Goal: Book appointment/travel/reservation

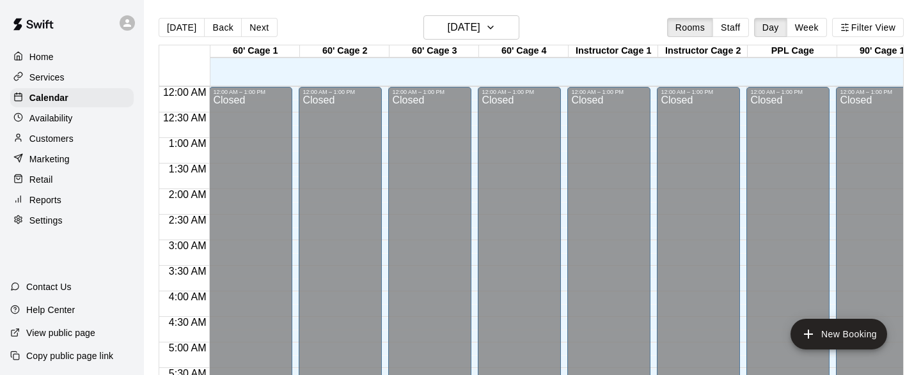
scroll to position [847, 3020]
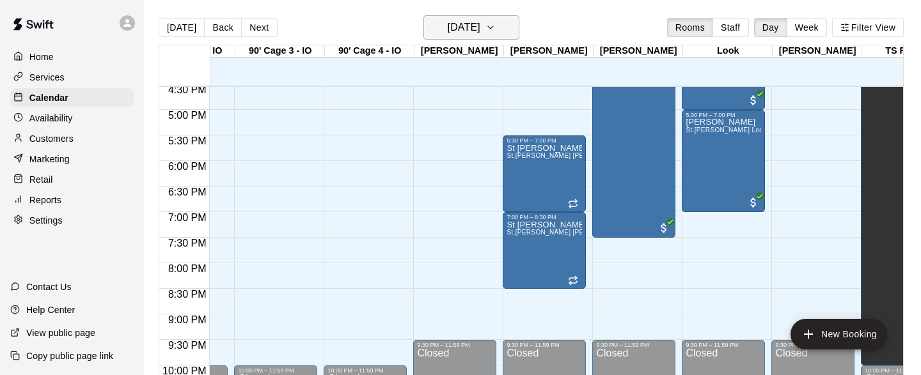
click at [496, 28] on icon "button" at bounding box center [491, 27] width 10 height 15
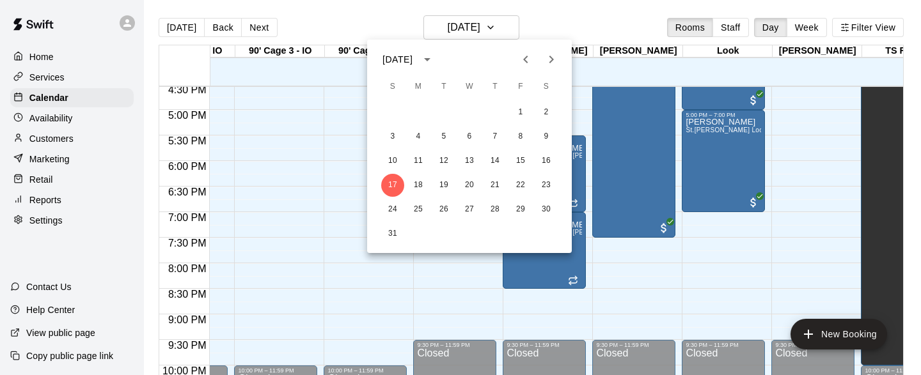
click at [368, 15] on div at bounding box center [460, 187] width 921 height 375
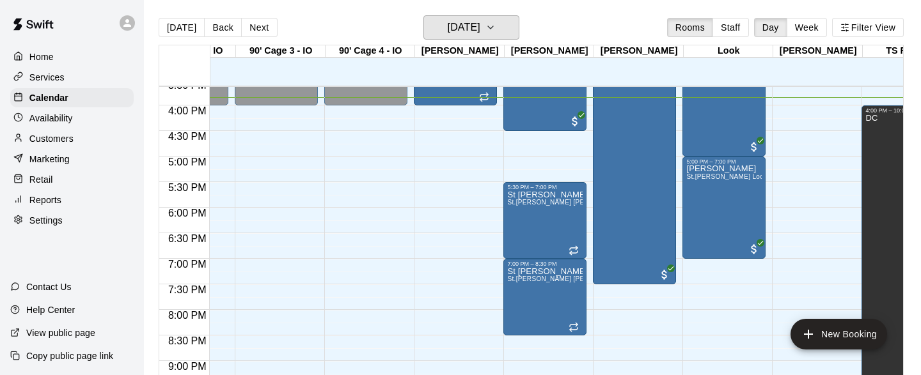
scroll to position [925, 3019]
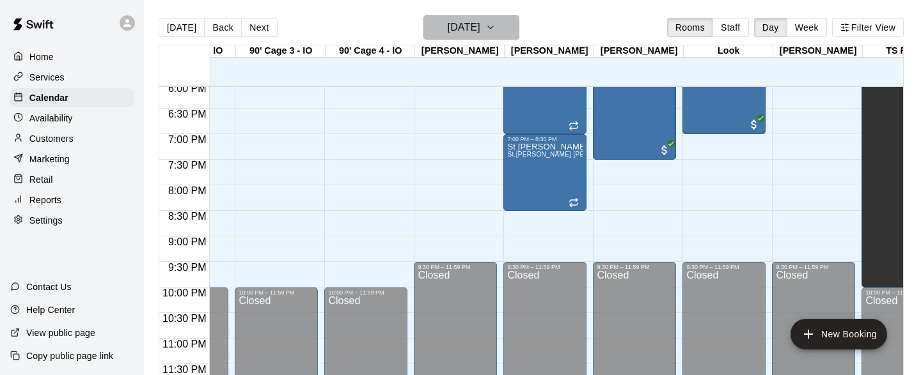
click at [496, 29] on icon "button" at bounding box center [491, 27] width 10 height 15
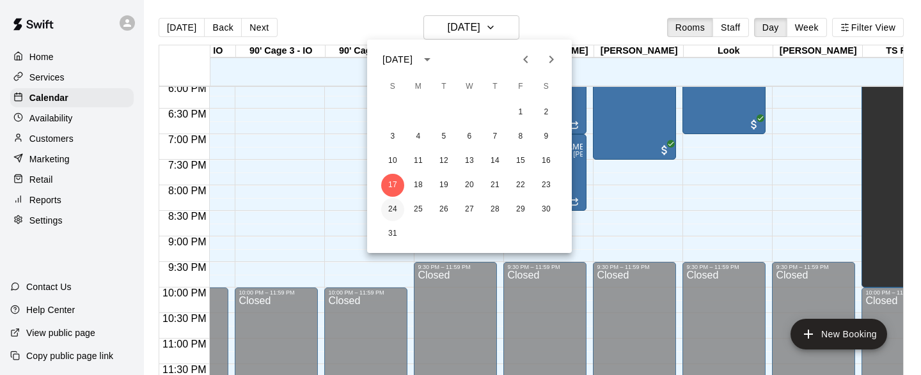
click at [393, 210] on button "24" at bounding box center [392, 209] width 23 height 23
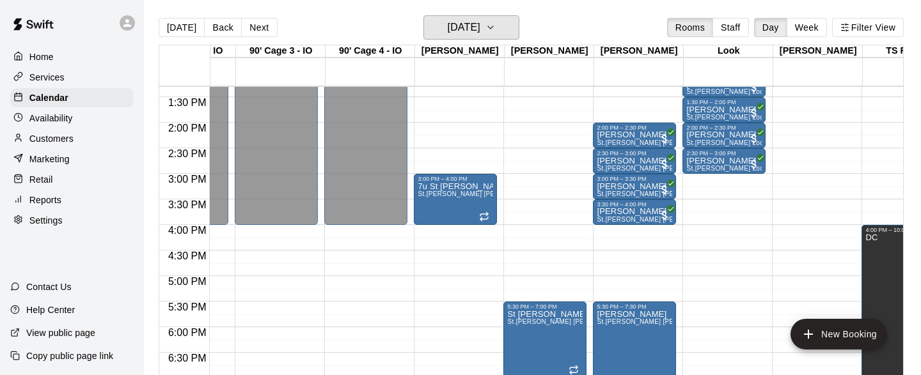
scroll to position [745, 3019]
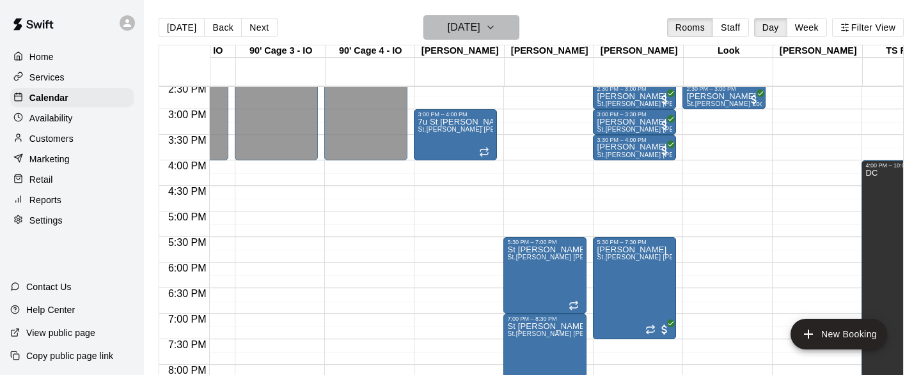
click at [496, 30] on icon "button" at bounding box center [491, 27] width 10 height 15
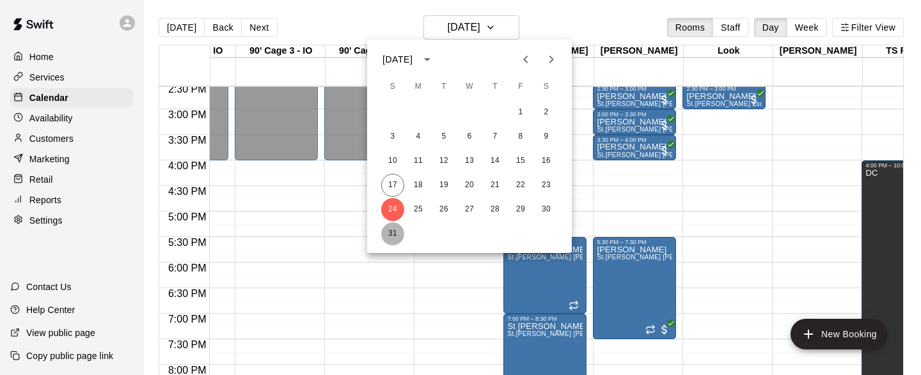
click at [395, 230] on button "31" at bounding box center [392, 234] width 23 height 23
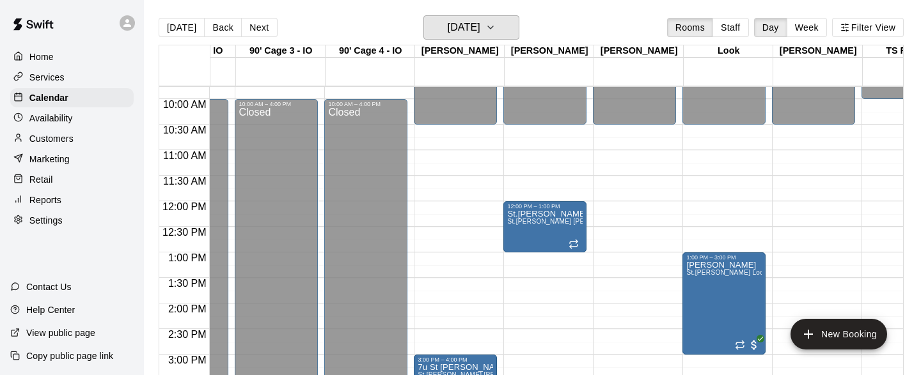
scroll to position [476, 3019]
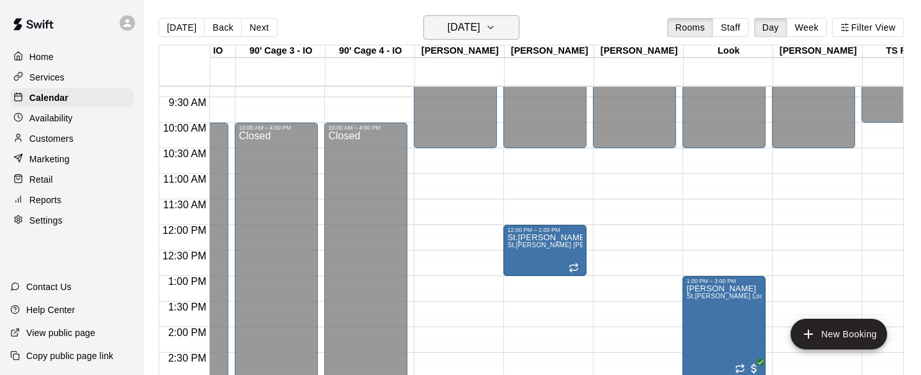
click at [496, 24] on icon "button" at bounding box center [491, 27] width 10 height 15
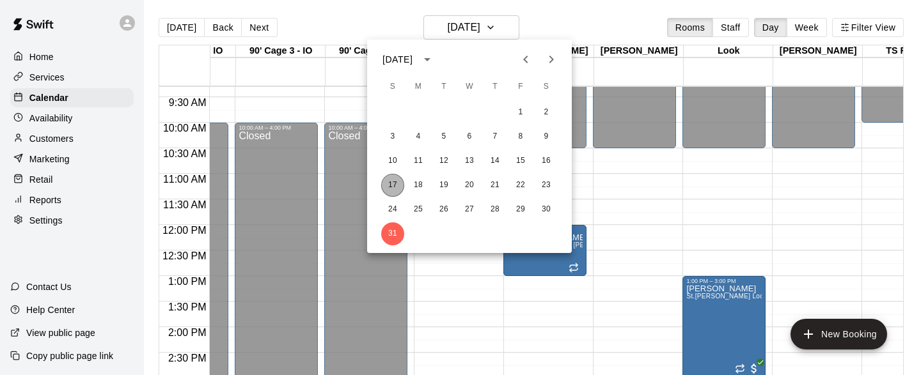
click at [390, 188] on button "17" at bounding box center [392, 185] width 23 height 23
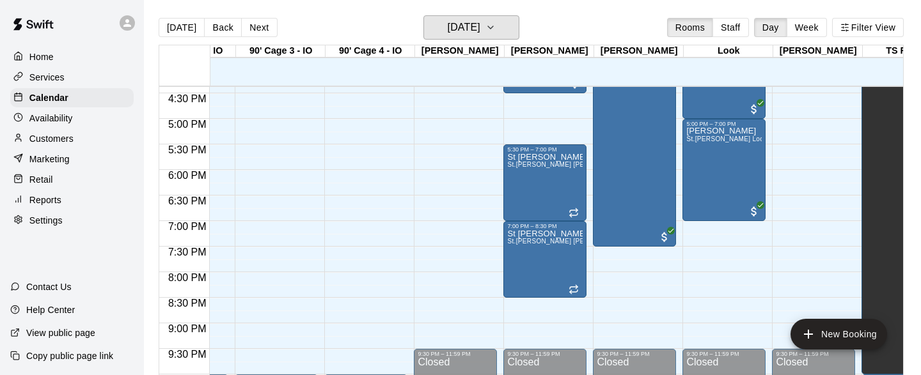
scroll to position [855, 3019]
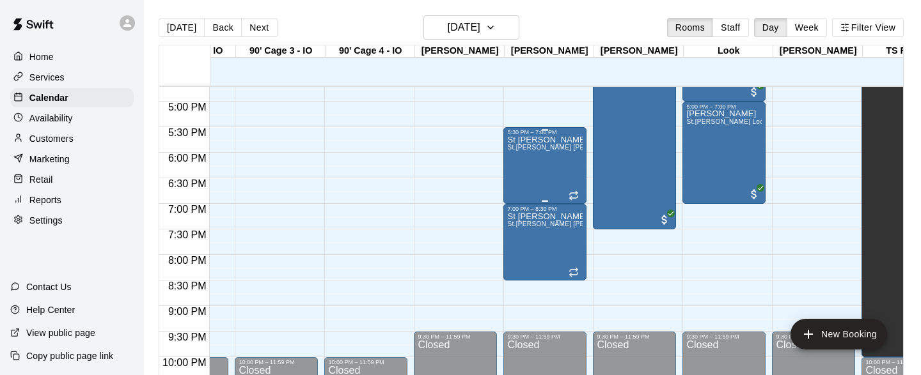
click at [564, 175] on div "St [PERSON_NAME] 10u All Stars St.[PERSON_NAME] [PERSON_NAME]" at bounding box center [544, 323] width 75 height 375
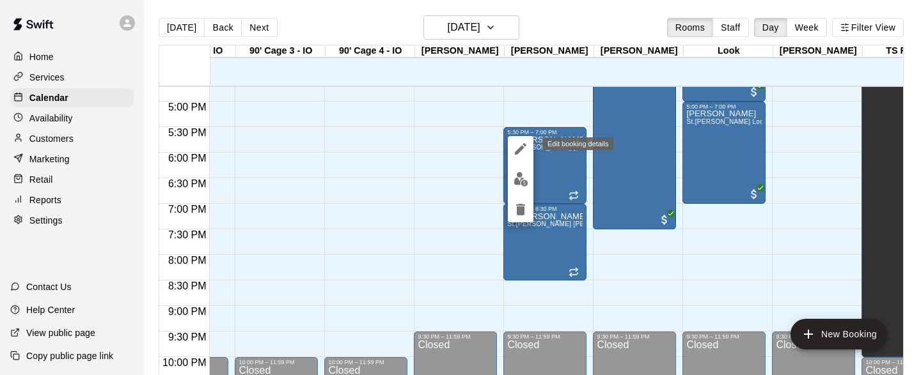
click at [522, 148] on icon "edit" at bounding box center [521, 149] width 12 height 12
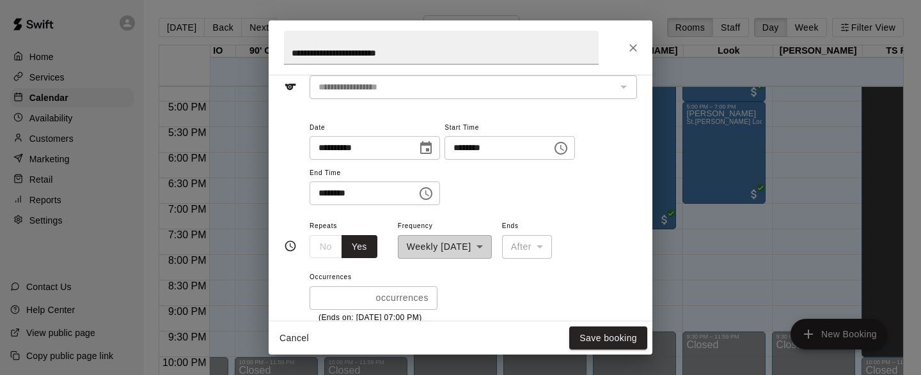
scroll to position [65, 0]
click at [350, 249] on button "Yes" at bounding box center [360, 247] width 36 height 24
click at [492, 246] on div "**********" at bounding box center [445, 237] width 94 height 41
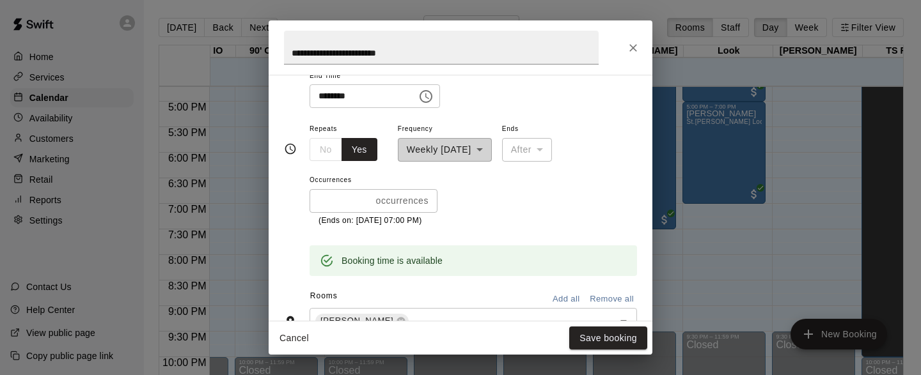
scroll to position [0, 0]
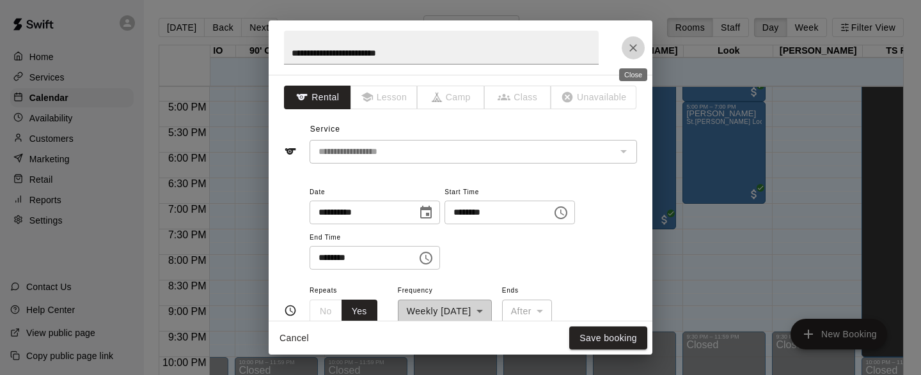
click at [634, 50] on icon "Close" at bounding box center [633, 48] width 13 height 13
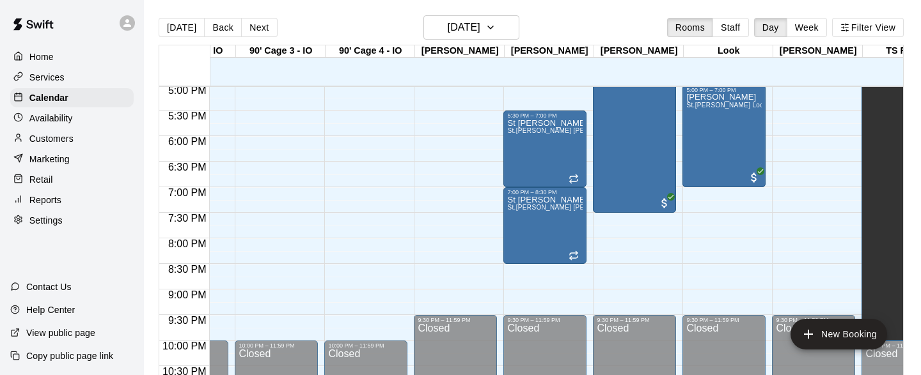
scroll to position [872, 3019]
click at [496, 27] on icon "button" at bounding box center [491, 27] width 10 height 15
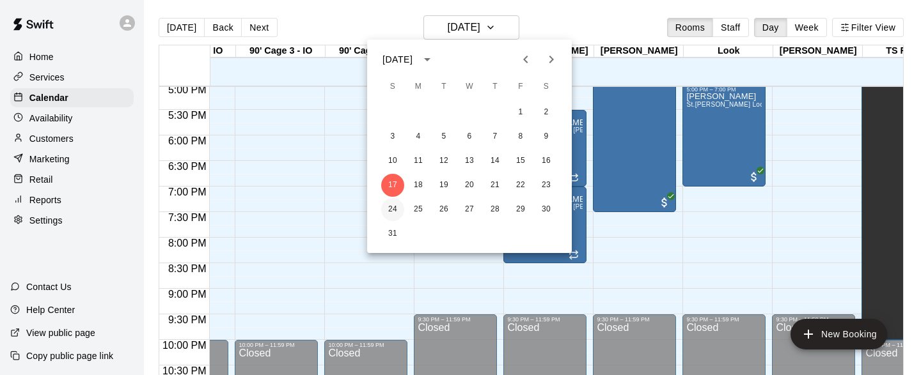
click at [393, 207] on button "24" at bounding box center [392, 209] width 23 height 23
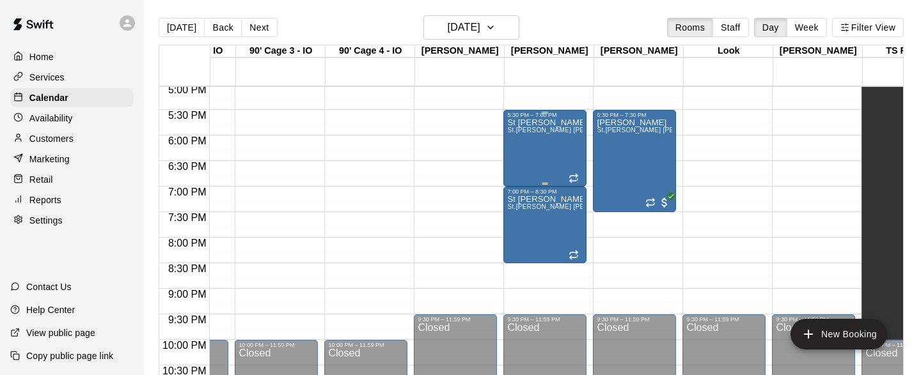
click at [533, 123] on p "St [PERSON_NAME] 10u All Stars" at bounding box center [544, 123] width 75 height 0
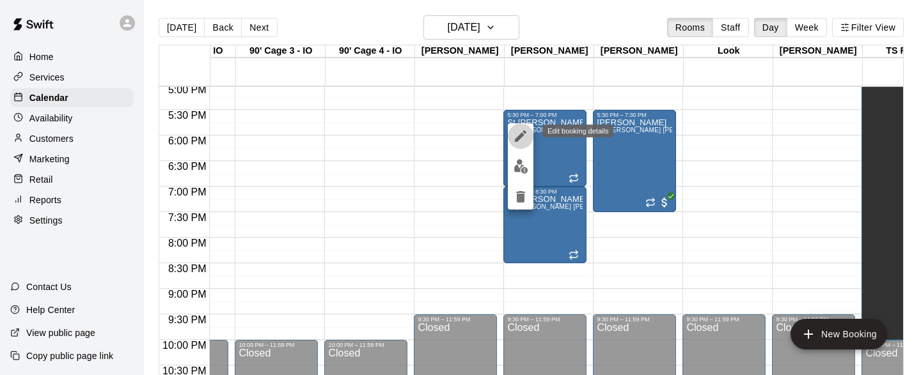
click at [521, 136] on icon "edit" at bounding box center [521, 136] width 12 height 12
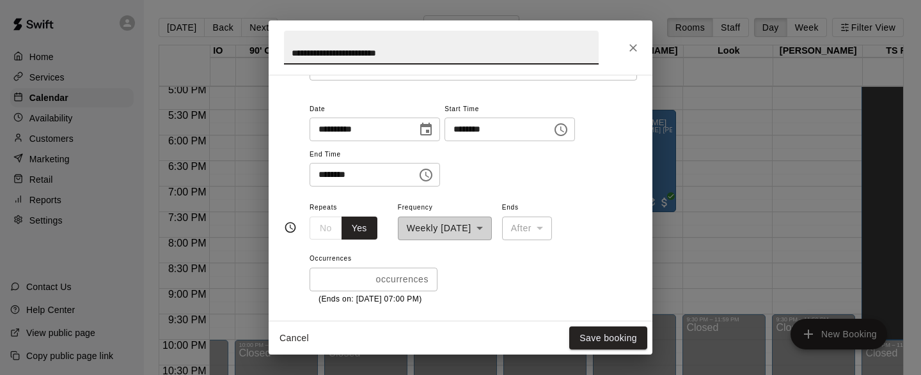
scroll to position [94, 0]
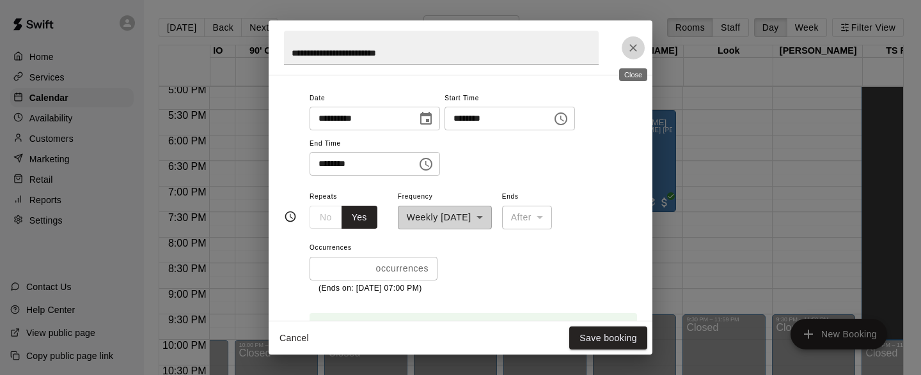
click at [635, 51] on icon "Close" at bounding box center [633, 48] width 13 height 13
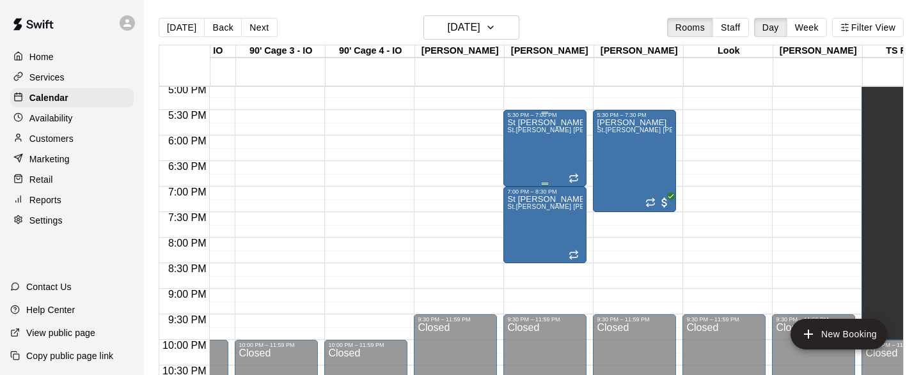
click at [530, 116] on div "5:30 PM – 7:00 PM" at bounding box center [544, 115] width 75 height 6
click at [763, 235] on div at bounding box center [460, 187] width 921 height 375
click at [809, 331] on icon "add" at bounding box center [808, 334] width 9 height 9
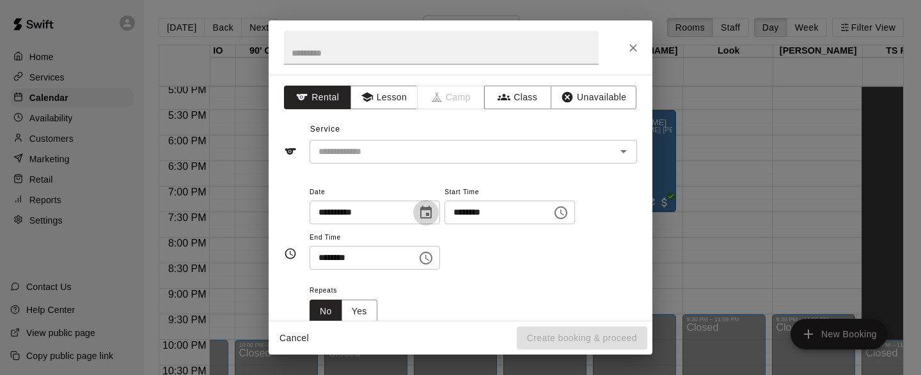
click at [429, 214] on icon "Choose date, selected date is Aug 24, 2025" at bounding box center [425, 212] width 15 height 15
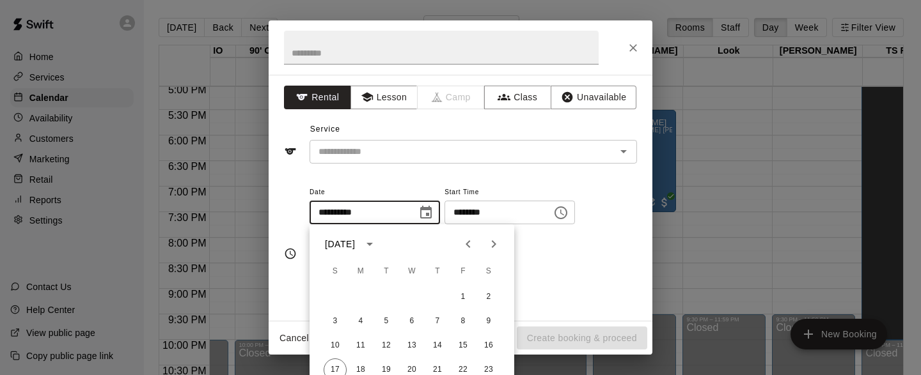
click at [492, 244] on icon "Next month" at bounding box center [493, 244] width 15 height 15
click at [470, 246] on icon "Previous month" at bounding box center [468, 244] width 15 height 15
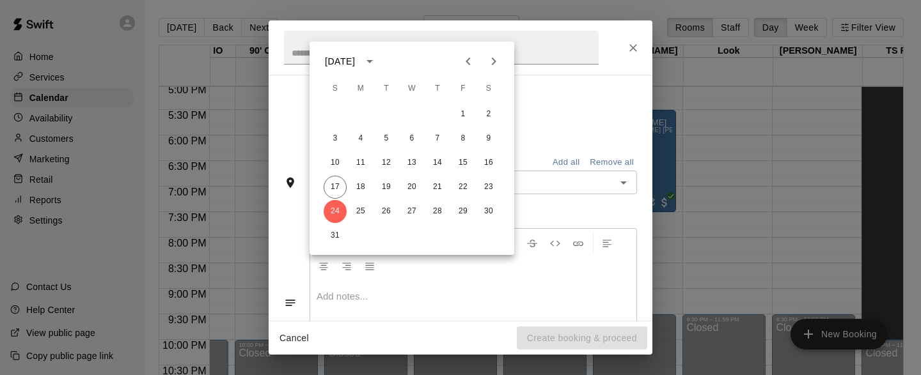
scroll to position [183, 0]
click at [332, 236] on button "31" at bounding box center [335, 236] width 23 height 23
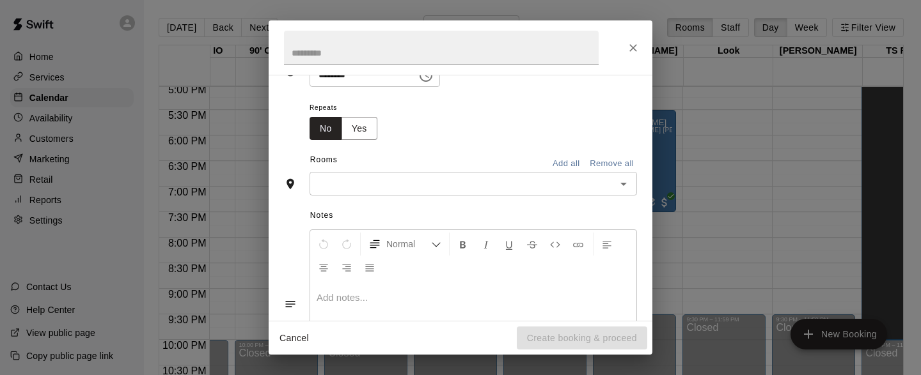
type input "**********"
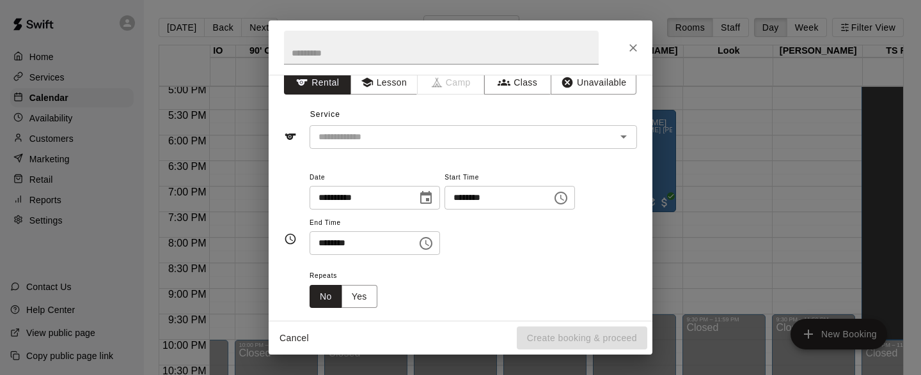
click at [567, 200] on icon "Choose time, selected time is 12:00 PM" at bounding box center [560, 198] width 15 height 15
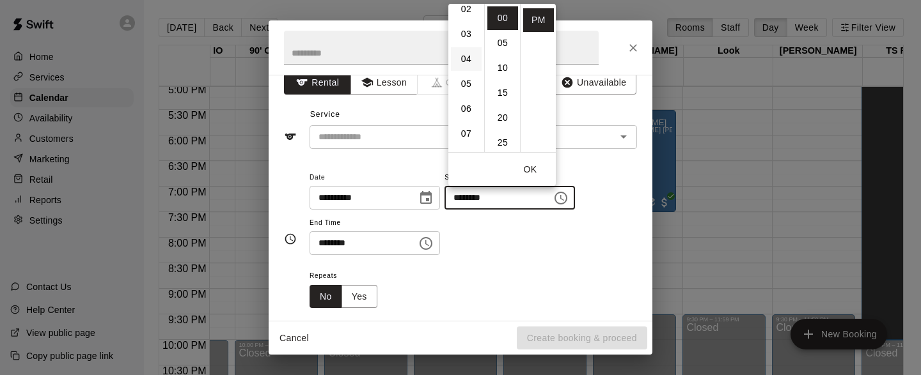
scroll to position [59, 0]
click at [466, 93] on li "05" at bounding box center [466, 84] width 31 height 24
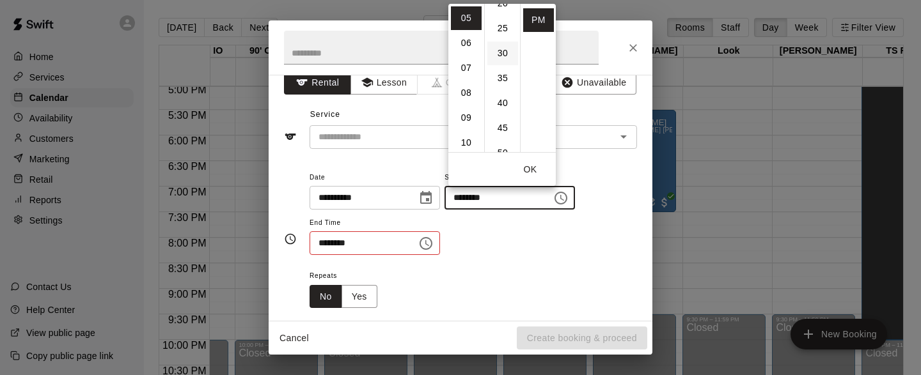
click at [505, 57] on li "30" at bounding box center [502, 54] width 31 height 24
type input "********"
click at [431, 240] on icon "Choose time, selected time is 12:30 PM" at bounding box center [425, 243] width 15 height 15
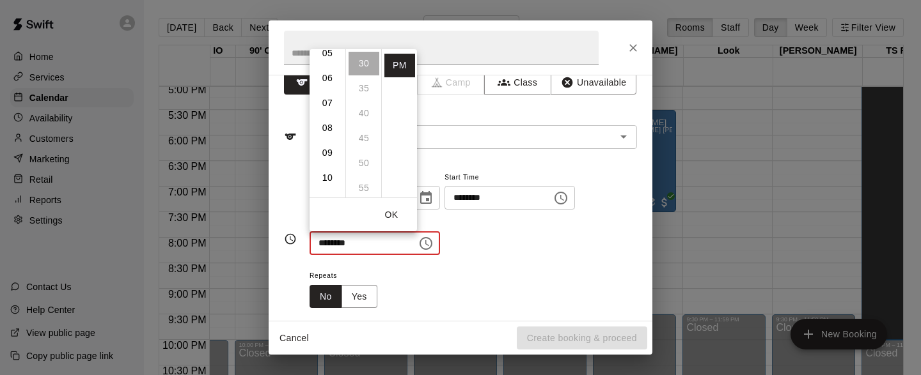
scroll to position [153, 0]
click at [329, 91] on li "07" at bounding box center [327, 86] width 31 height 24
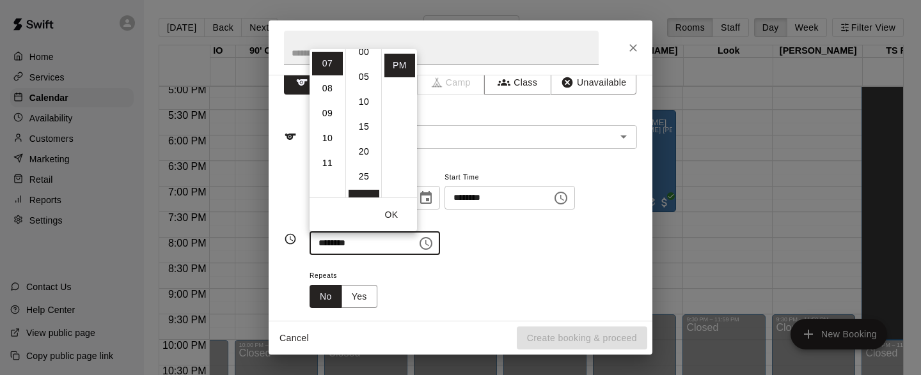
scroll to position [0, 0]
click at [365, 63] on li "00" at bounding box center [364, 64] width 31 height 24
type input "********"
click at [513, 242] on div "**********" at bounding box center [474, 213] width 328 height 86
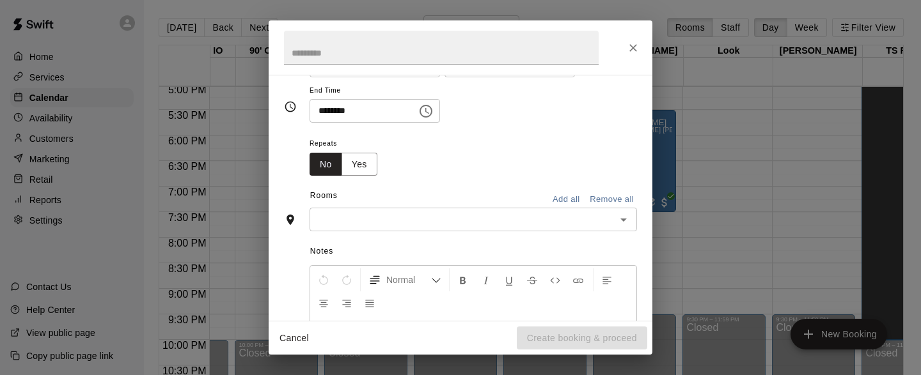
scroll to position [144, 0]
click at [622, 221] on icon "Open" at bounding box center [623, 223] width 15 height 15
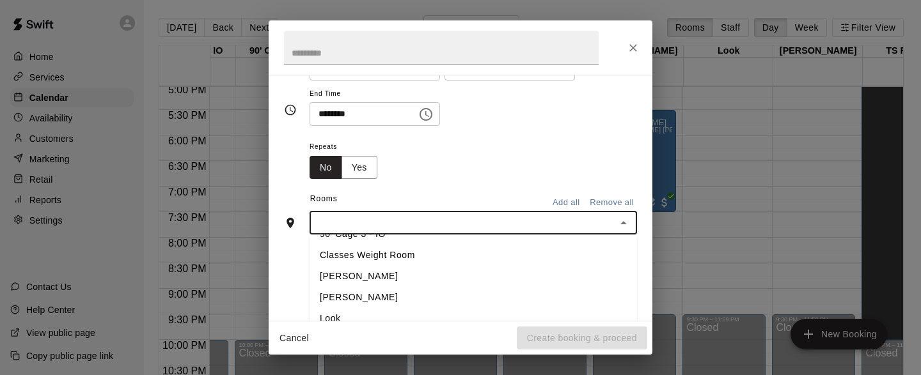
scroll to position [648, 0]
click at [351, 299] on li "[PERSON_NAME]" at bounding box center [474, 298] width 328 height 21
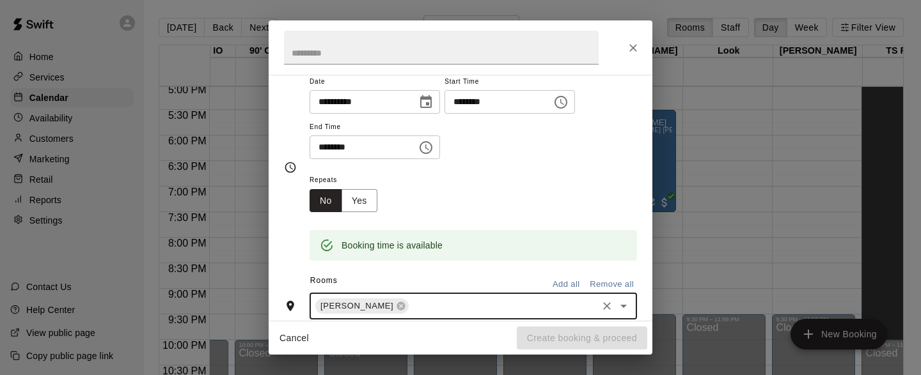
scroll to position [0, 0]
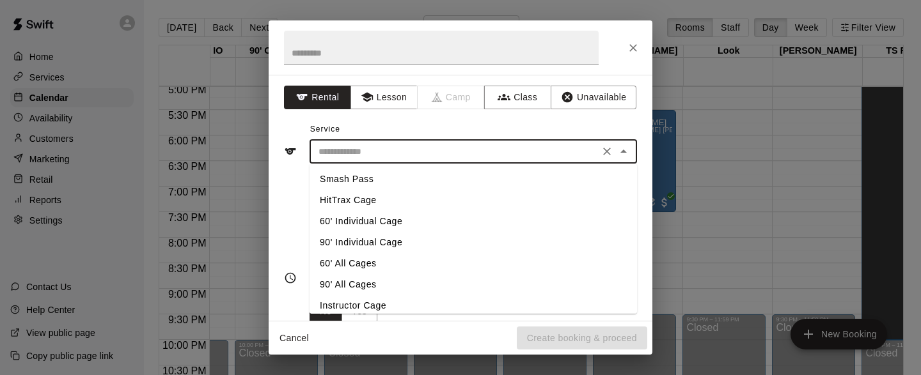
click at [559, 155] on input "text" at bounding box center [454, 152] width 282 height 16
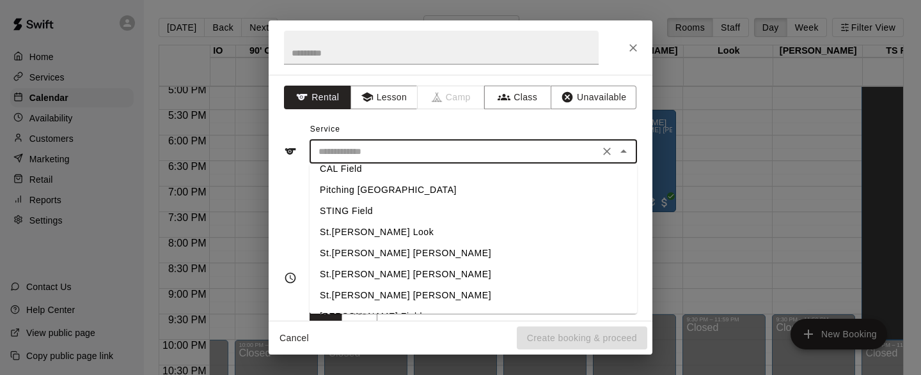
scroll to position [285, 0]
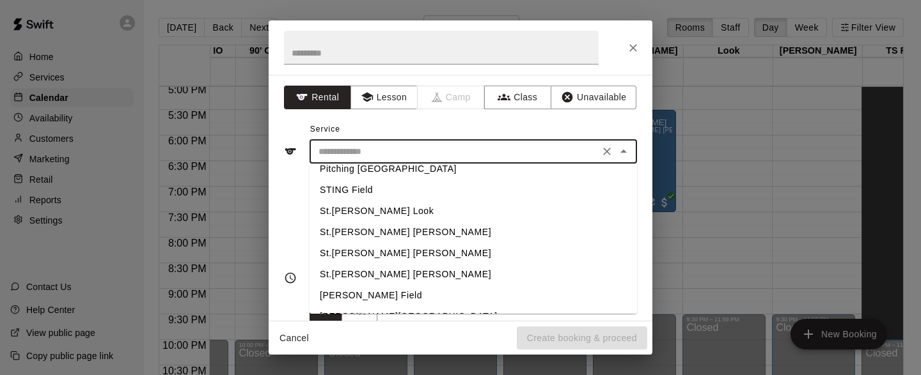
click at [366, 274] on li "St.[PERSON_NAME] [PERSON_NAME]" at bounding box center [474, 274] width 328 height 21
type input "**********"
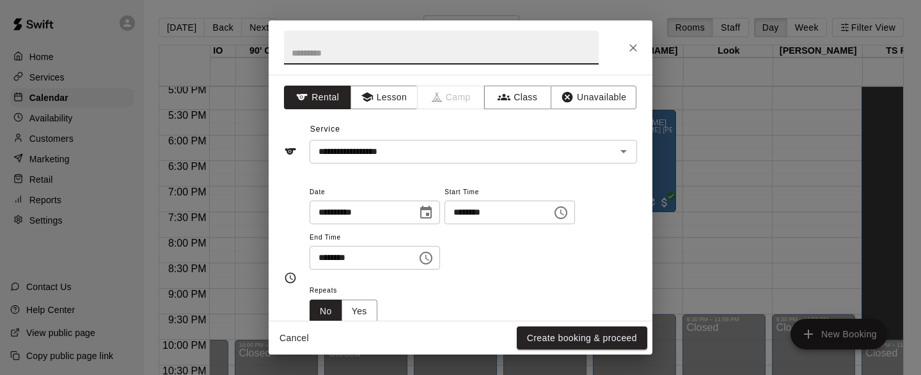
click at [390, 54] on input "text" at bounding box center [441, 48] width 315 height 34
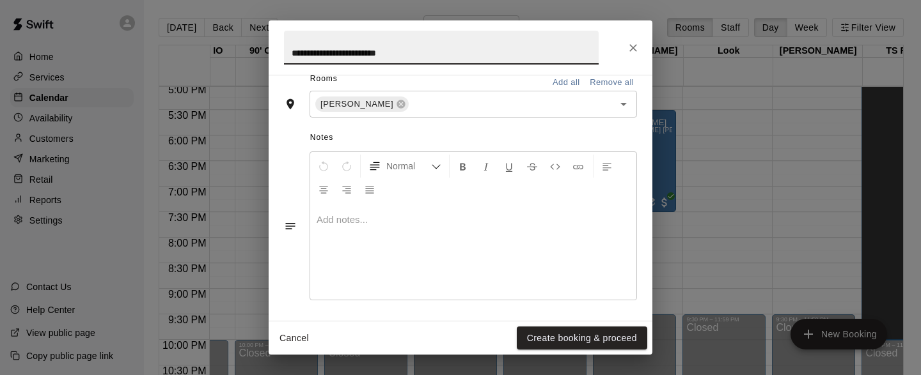
scroll to position [316, 0]
type input "**********"
click at [585, 333] on button "Create booking & proceed" at bounding box center [582, 339] width 130 height 24
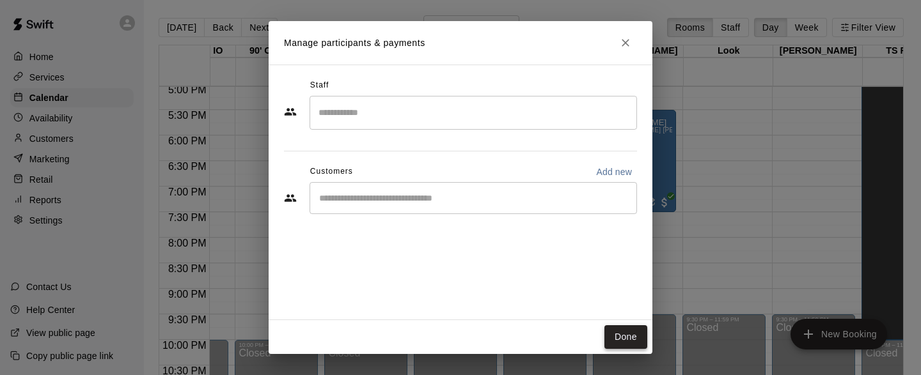
click at [640, 328] on button "Done" at bounding box center [625, 338] width 43 height 24
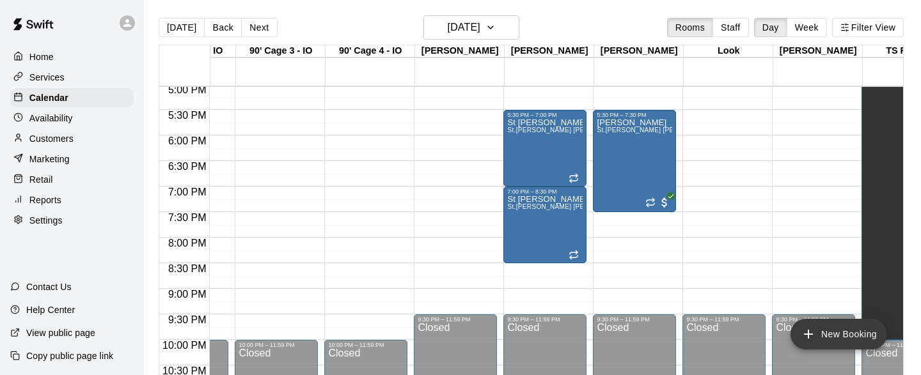
click at [827, 335] on button "New Booking" at bounding box center [839, 334] width 97 height 31
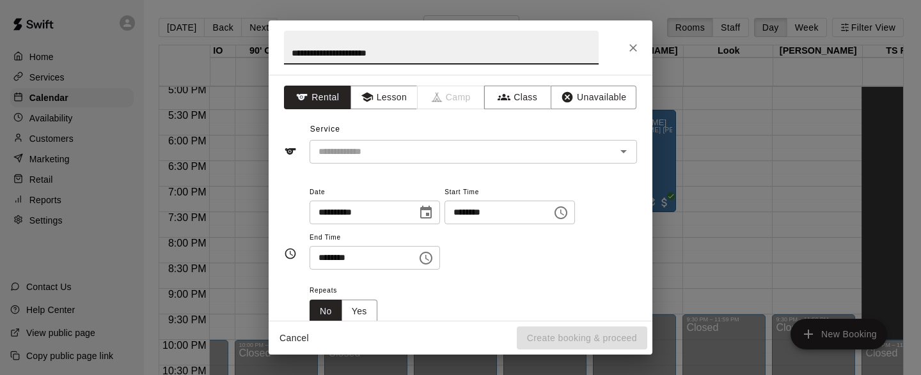
click at [372, 57] on input "**********" at bounding box center [441, 48] width 315 height 34
click at [626, 157] on icon "Open" at bounding box center [623, 151] width 15 height 15
type input "**********"
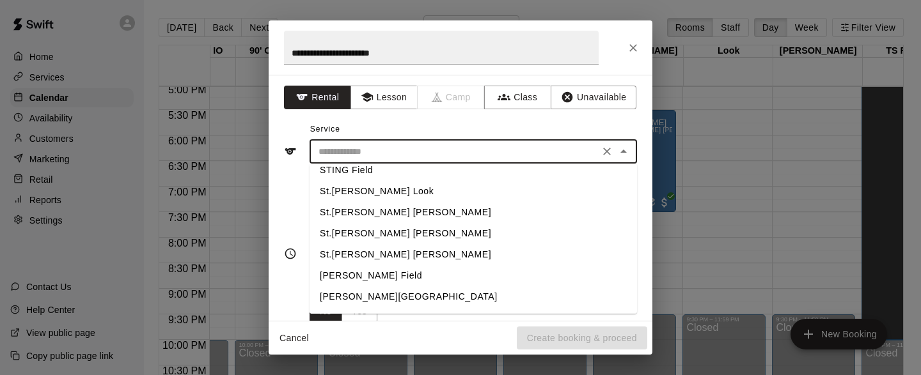
scroll to position [324, 0]
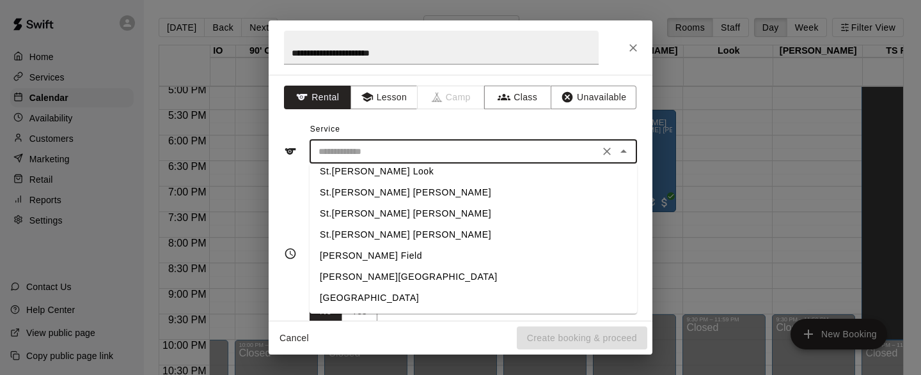
click at [367, 233] on li "St.[PERSON_NAME] [PERSON_NAME]" at bounding box center [474, 235] width 328 height 21
type input "**********"
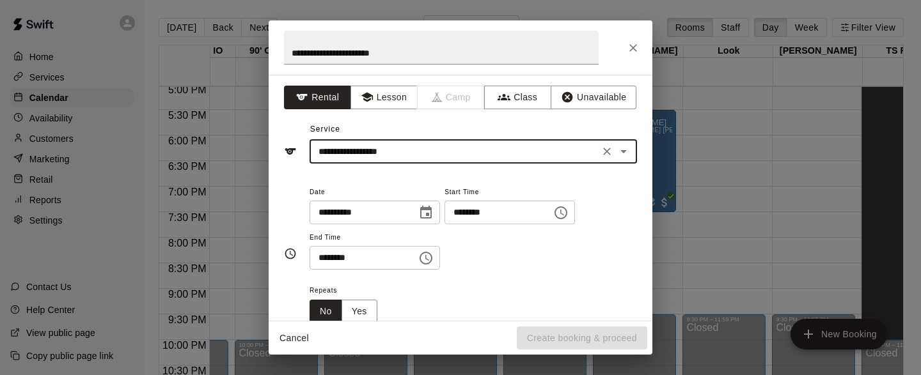
click at [426, 216] on icon "Choose date, selected date is Aug 24, 2025" at bounding box center [425, 212] width 15 height 15
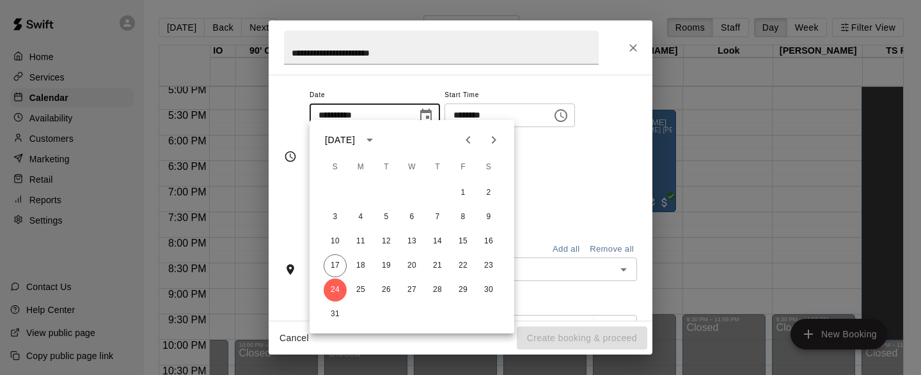
scroll to position [104, 0]
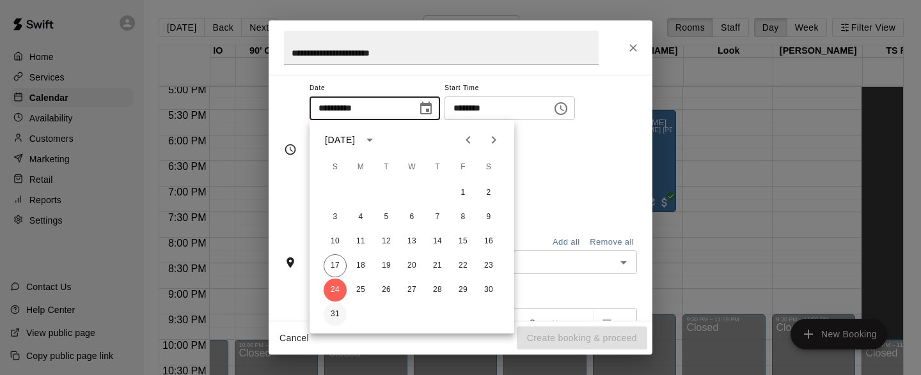
click at [329, 311] on button "31" at bounding box center [335, 314] width 23 height 23
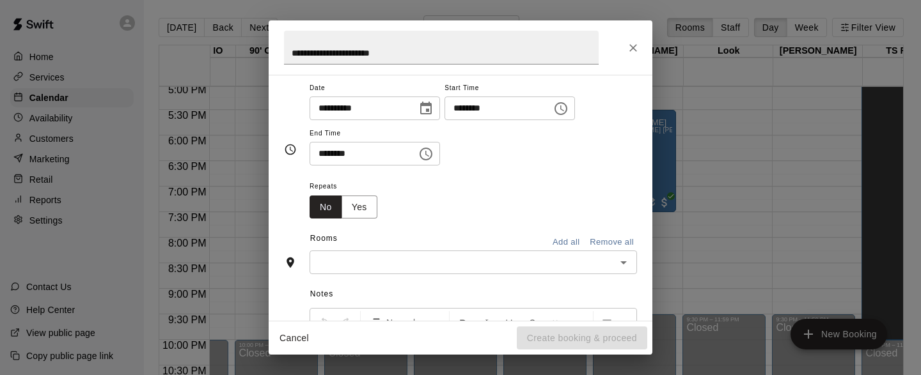
type input "**********"
click at [567, 111] on icon "Choose time, selected time is 12:00 PM" at bounding box center [560, 108] width 15 height 15
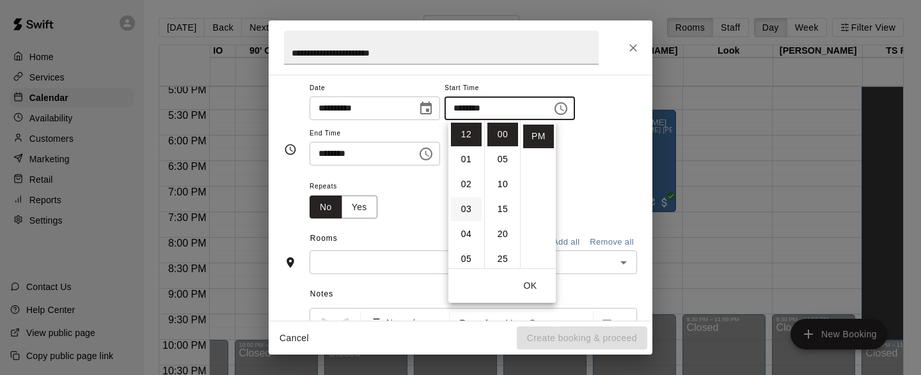
scroll to position [127, 0]
click at [465, 181] on li "07" at bounding box center [466, 182] width 31 height 24
type input "********"
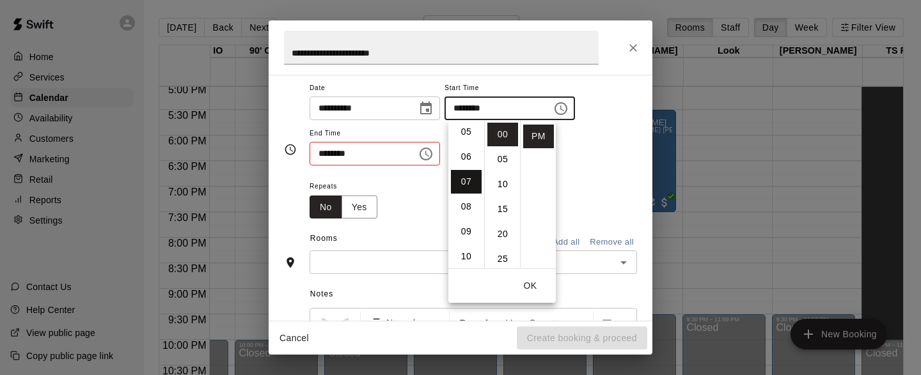
scroll to position [175, 0]
click at [430, 151] on icon "Choose time, selected time is 12:30 PM" at bounding box center [425, 153] width 15 height 15
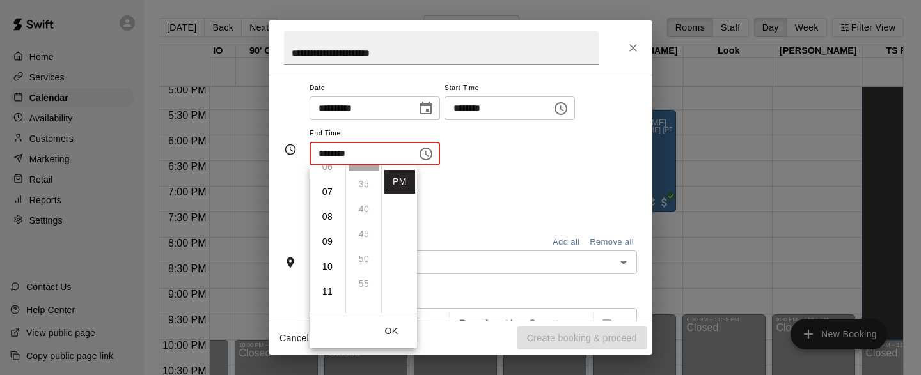
scroll to position [184, 0]
click at [329, 197] on li "08" at bounding box center [327, 196] width 31 height 24
type input "********"
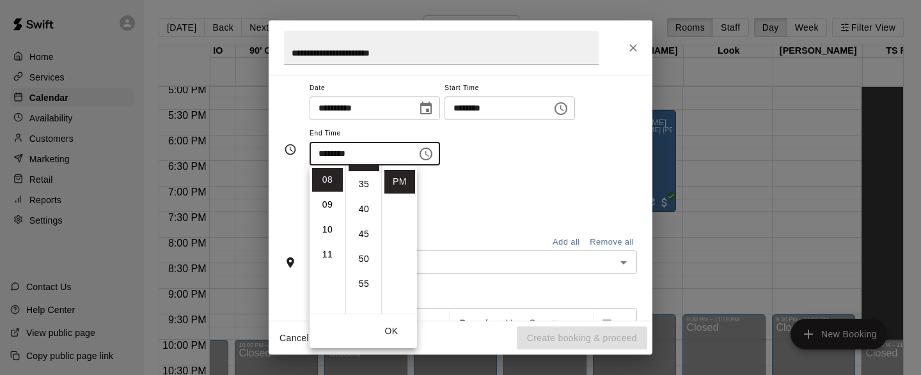
click at [510, 177] on div "**********" at bounding box center [474, 129] width 328 height 99
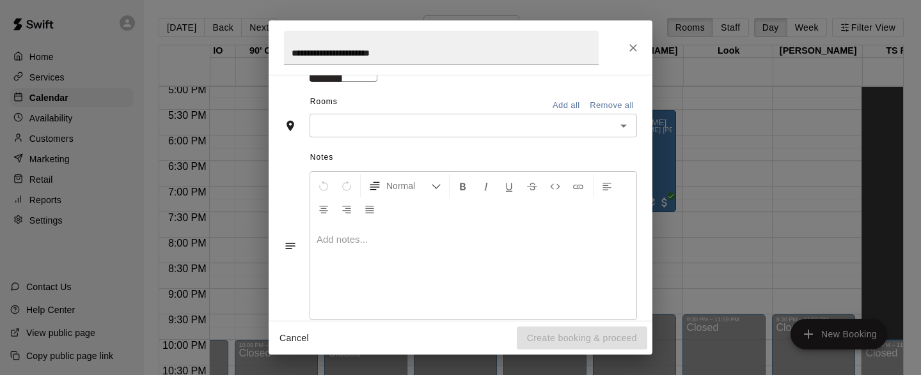
scroll to position [236, 0]
click at [630, 126] on icon "Open" at bounding box center [623, 130] width 15 height 15
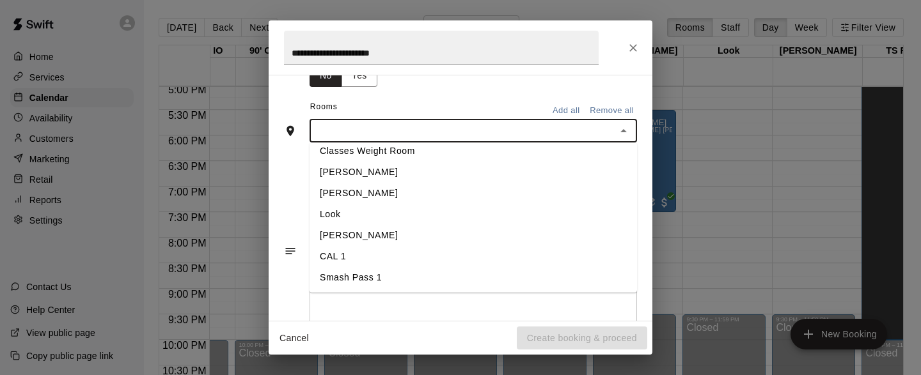
scroll to position [660, 0]
click at [342, 192] on li "[PERSON_NAME]" at bounding box center [474, 194] width 328 height 21
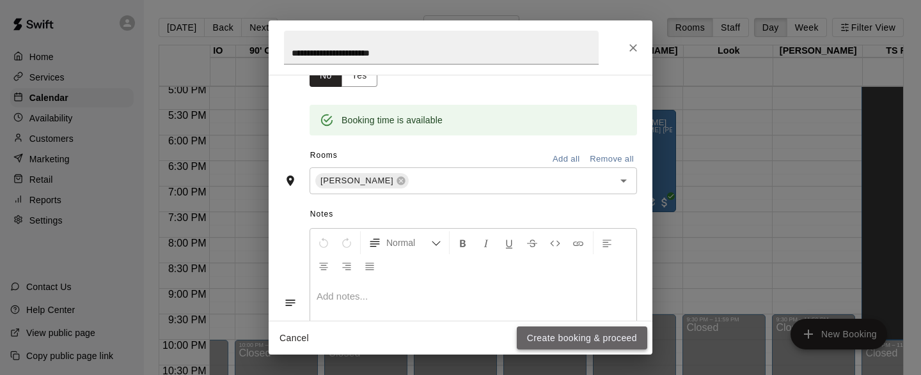
click at [561, 338] on button "Create booking & proceed" at bounding box center [582, 339] width 130 height 24
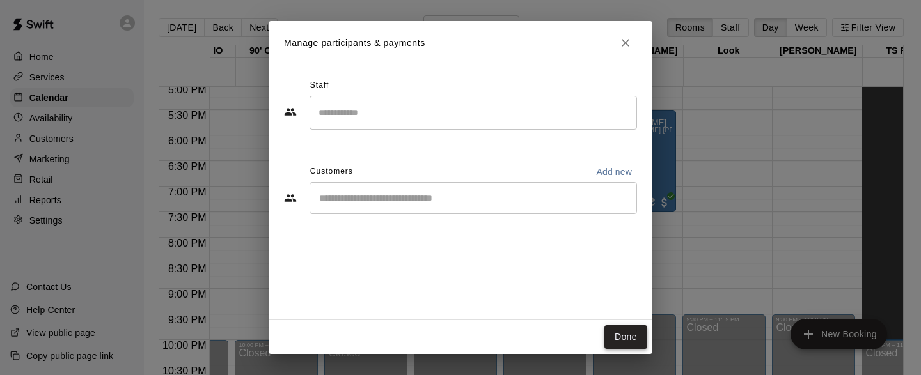
click at [618, 329] on button "Done" at bounding box center [625, 338] width 43 height 24
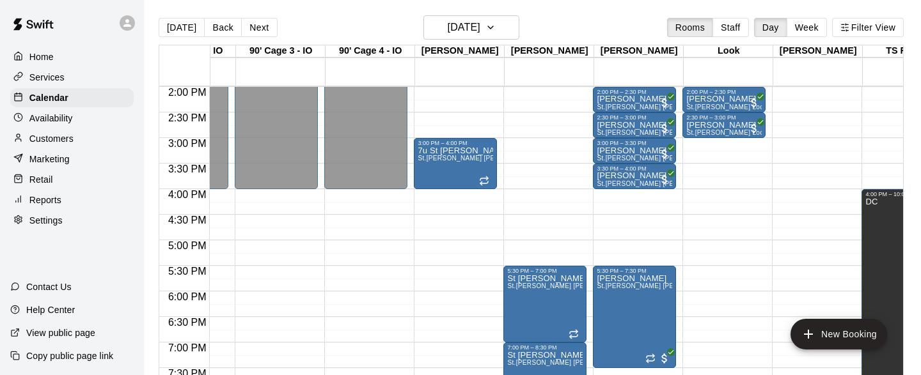
scroll to position [712, 3019]
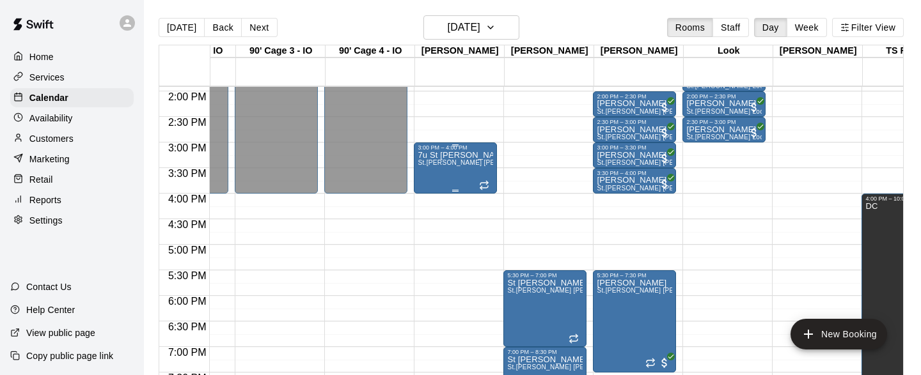
click at [438, 180] on div "[STREET_ADDRESS][PERSON_NAME][PERSON_NAME][PERSON_NAME]" at bounding box center [455, 338] width 75 height 375
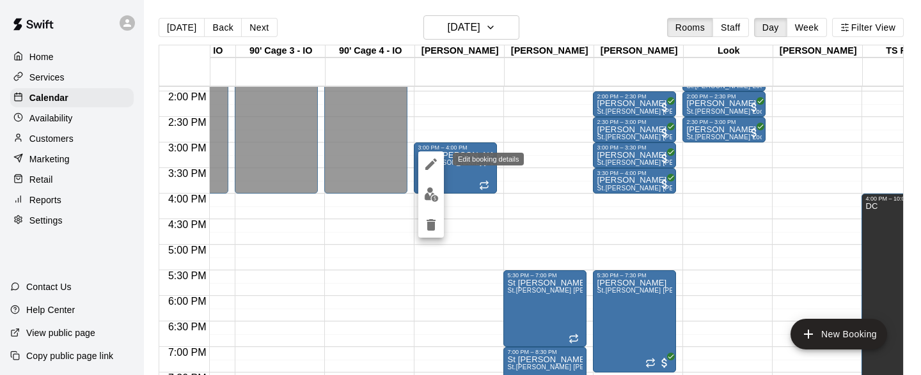
click at [430, 164] on icon "edit" at bounding box center [431, 165] width 12 height 12
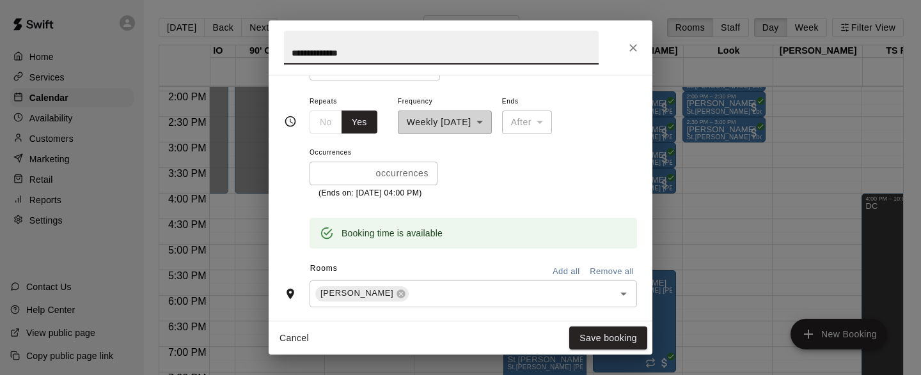
scroll to position [192, 0]
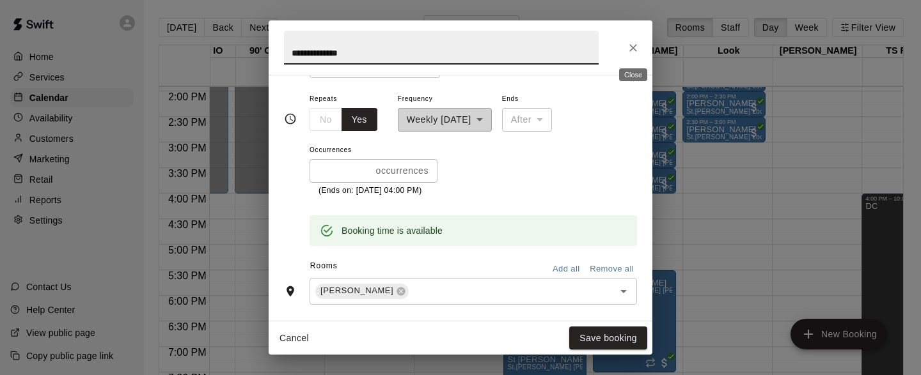
click at [633, 48] on icon "Close" at bounding box center [633, 48] width 8 height 8
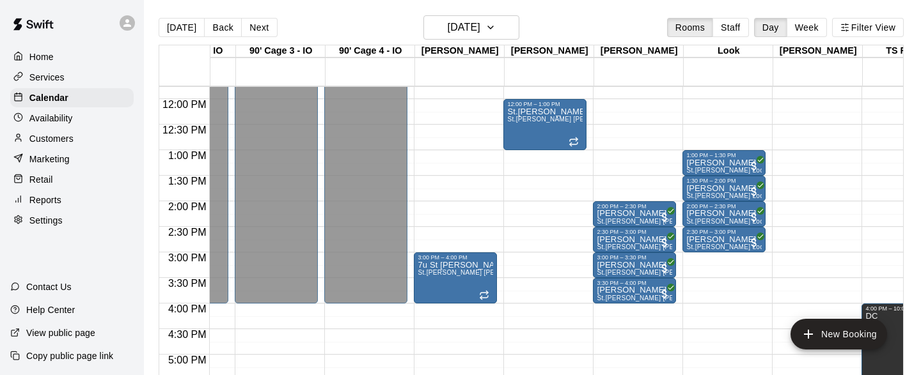
scroll to position [616, 3019]
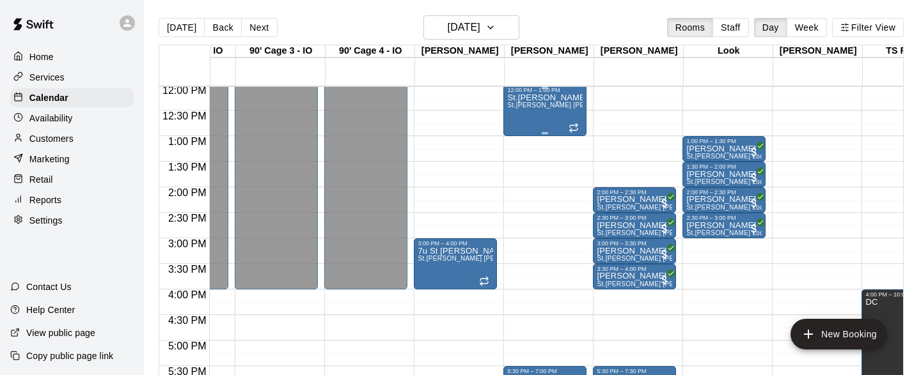
click at [530, 115] on div "St.[PERSON_NAME] Minors St.[PERSON_NAME] [PERSON_NAME]" at bounding box center [544, 280] width 75 height 375
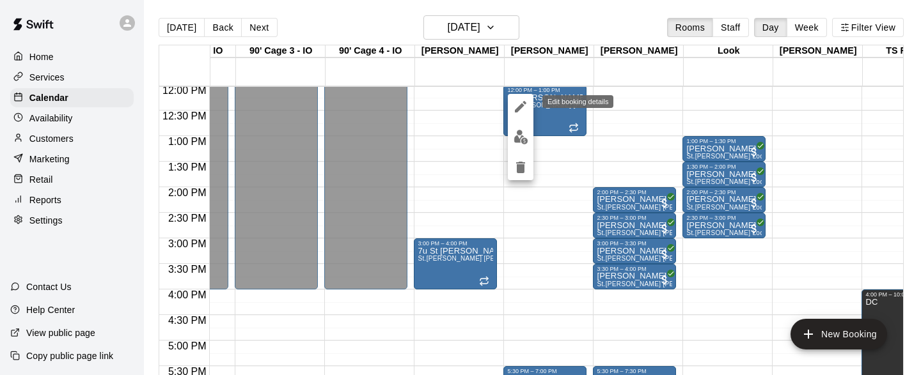
click at [521, 111] on icon "edit" at bounding box center [520, 106] width 15 height 15
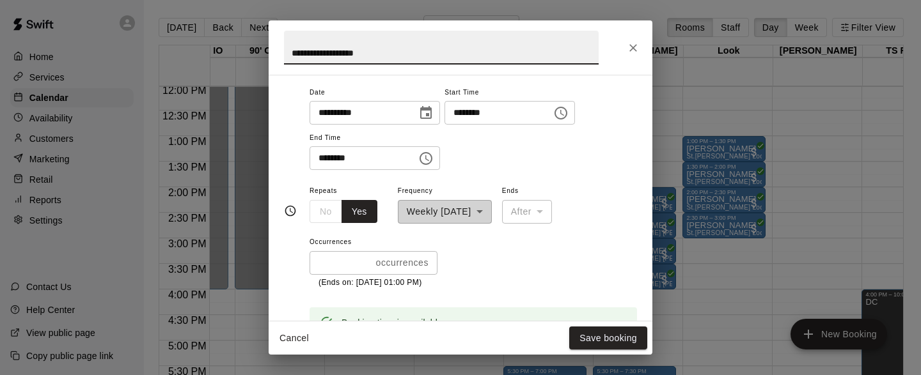
scroll to position [42, 0]
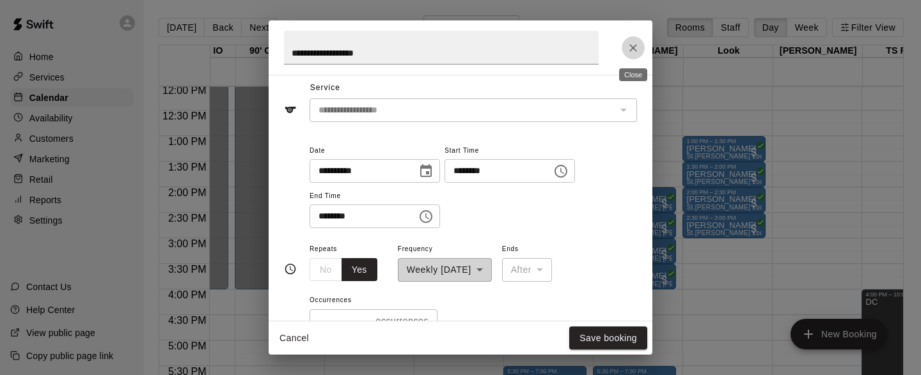
click at [636, 49] on icon "Close" at bounding box center [633, 48] width 13 height 13
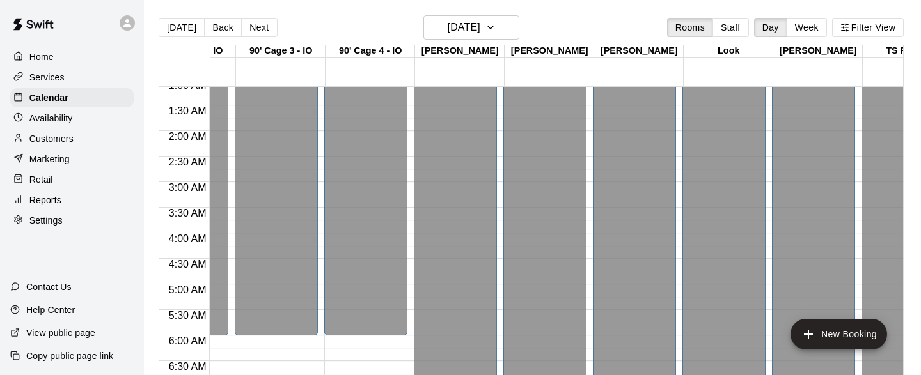
scroll to position [22, 3019]
